Goal: Information Seeking & Learning: Learn about a topic

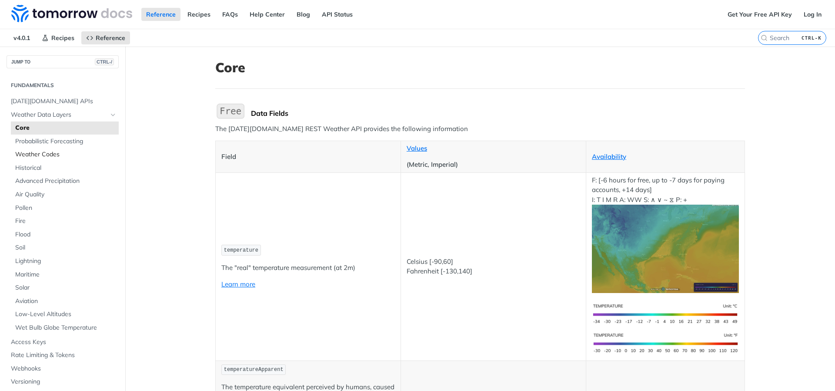
click at [50, 157] on span "Weather Codes" at bounding box center [65, 154] width 101 height 9
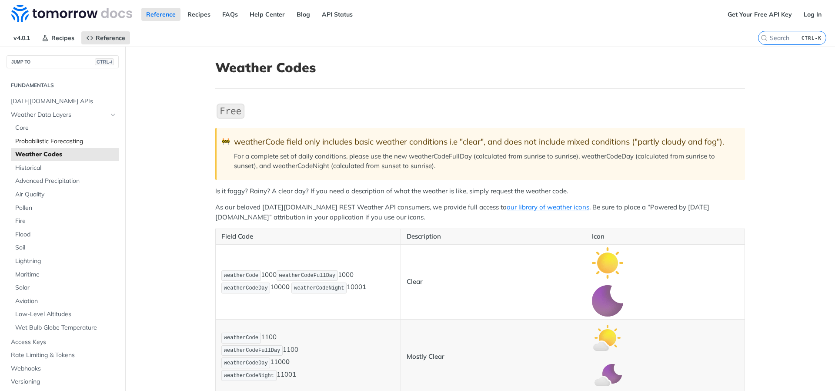
click at [57, 142] on span "Probabilistic Forecasting" at bounding box center [65, 141] width 101 height 9
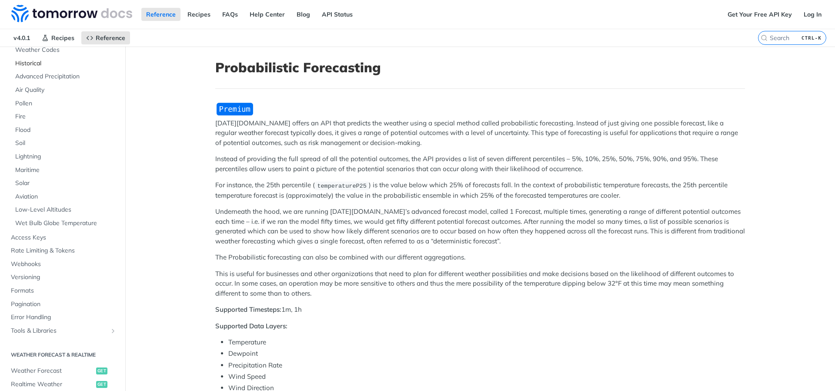
scroll to position [157, 0]
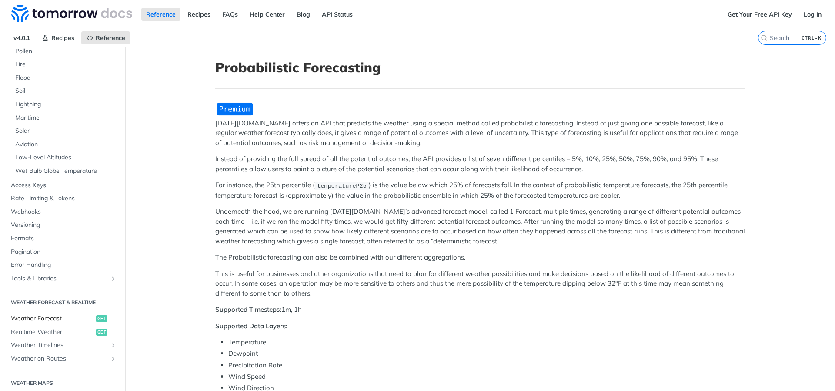
click at [37, 321] on span "Weather Forecast" at bounding box center [52, 318] width 83 height 9
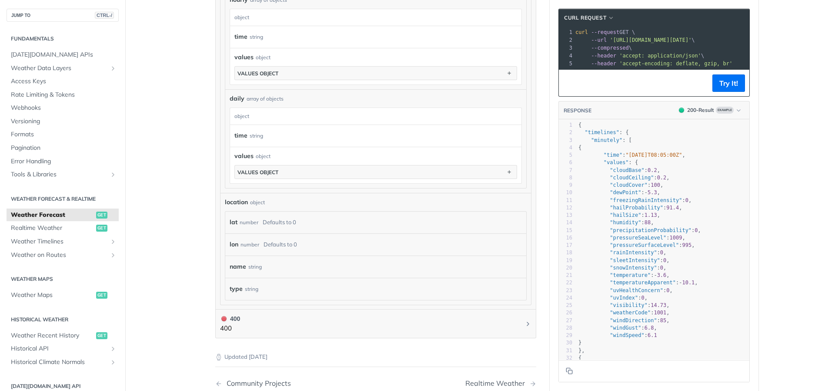
scroll to position [679, 0]
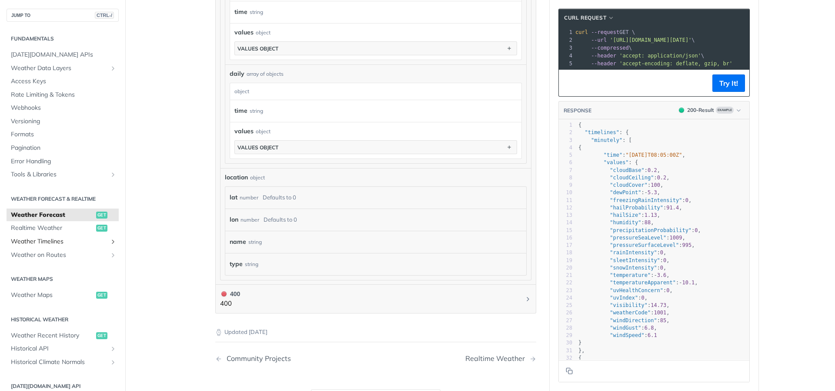
click at [89, 239] on span "Weather Timelines" at bounding box center [59, 241] width 97 height 9
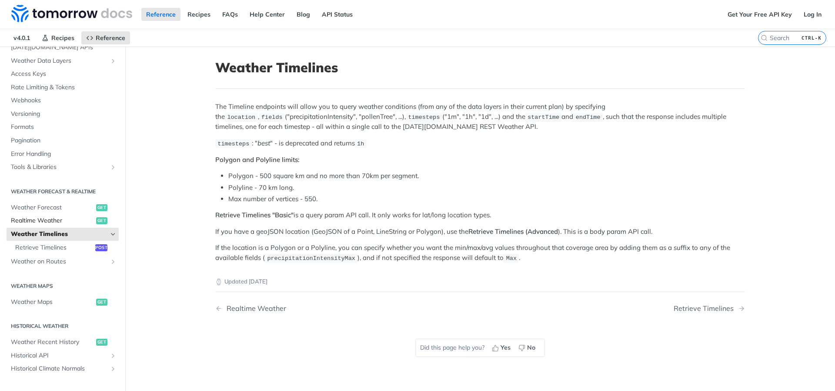
scroll to position [104, 0]
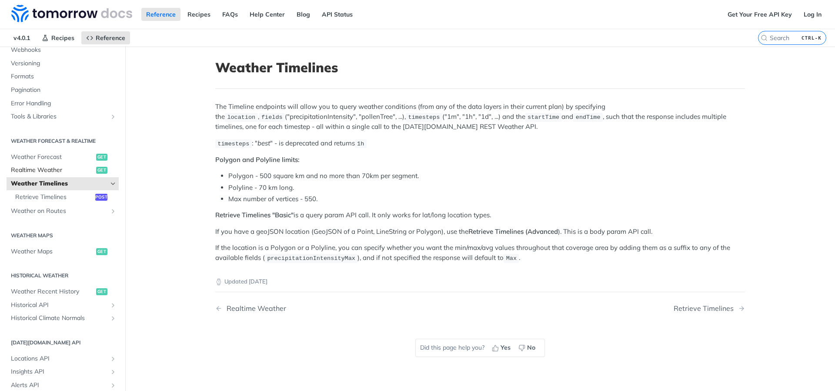
click at [67, 170] on span "Realtime Weather" at bounding box center [52, 170] width 83 height 9
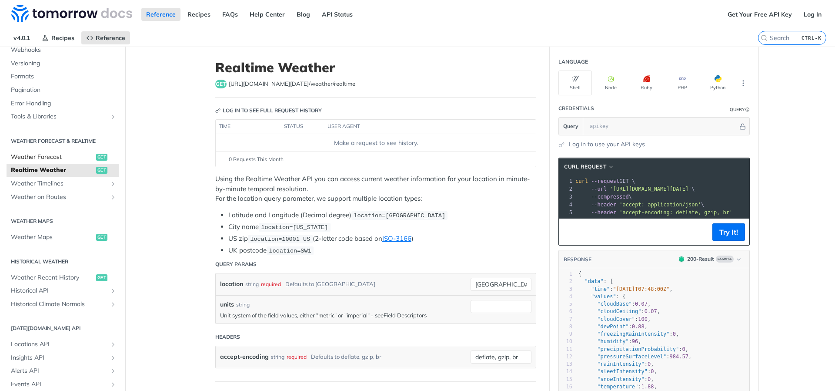
click at [73, 158] on span "Weather Forecast" at bounding box center [52, 157] width 83 height 9
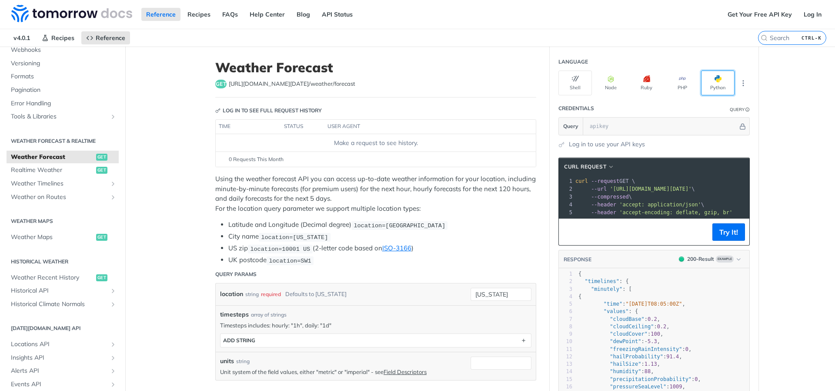
click at [707, 78] on button "Python" at bounding box center [718, 82] width 34 height 25
